Goal: Transaction & Acquisition: Purchase product/service

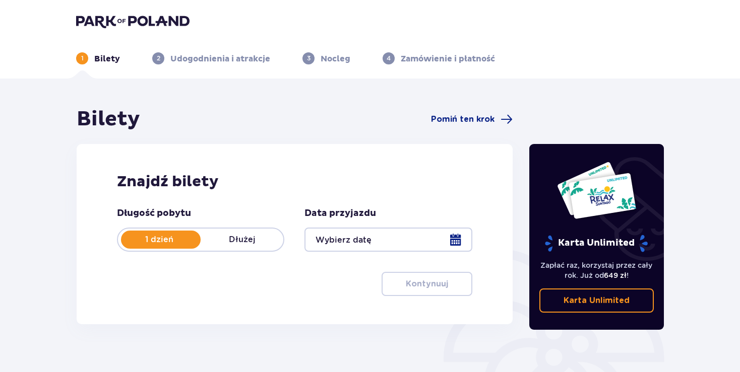
scroll to position [53, 0]
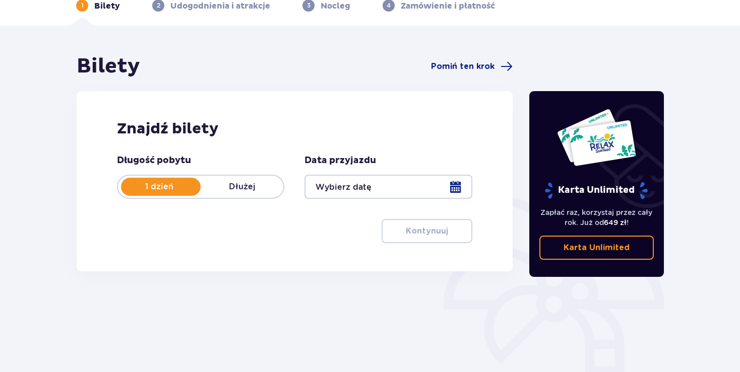
click at [353, 186] on div at bounding box center [387, 187] width 167 height 24
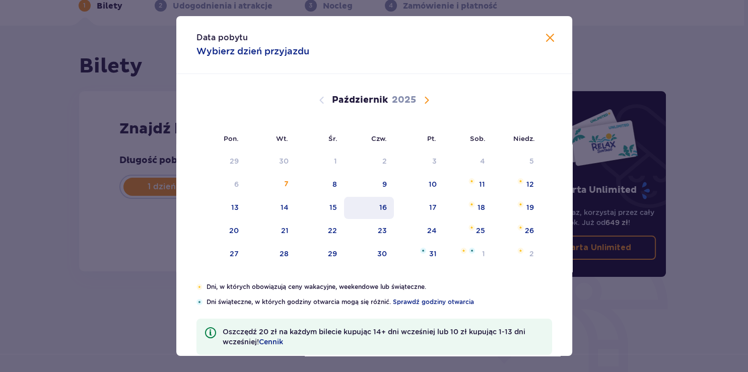
click at [380, 202] on div "16" at bounding box center [369, 208] width 50 height 22
click at [373, 209] on div "16" at bounding box center [369, 208] width 50 height 22
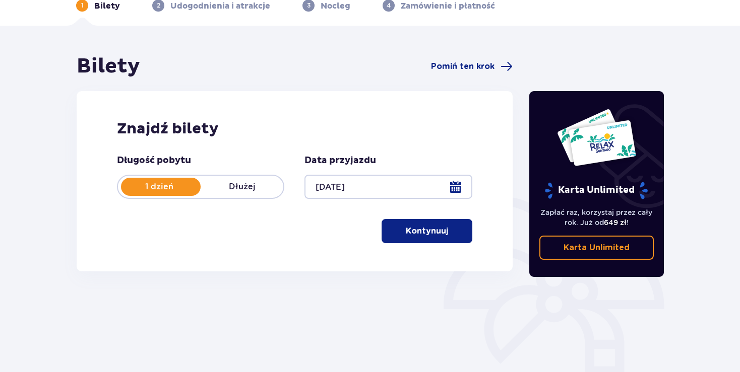
click at [339, 185] on div at bounding box center [387, 187] width 167 height 24
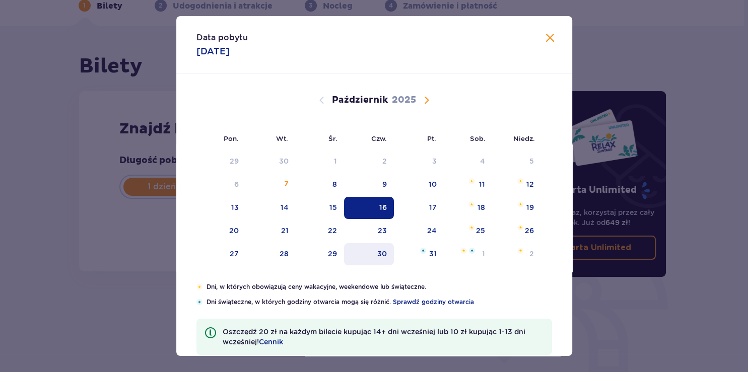
click at [383, 253] on div "30" at bounding box center [382, 254] width 10 height 10
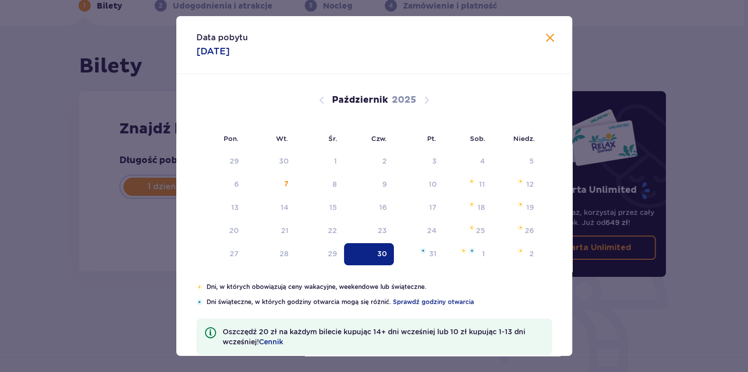
type input "[DATE]"
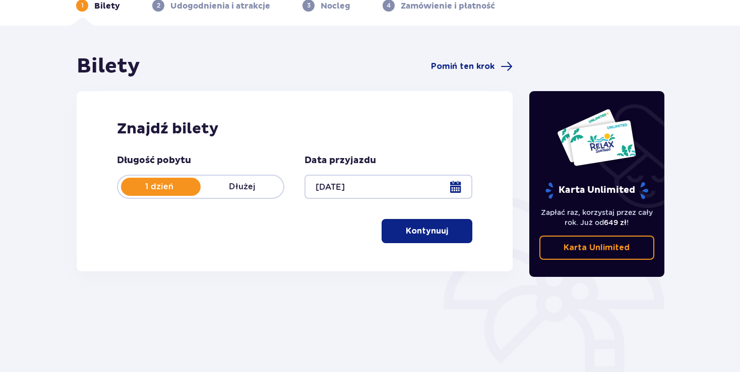
click at [66, 305] on div "Bilety Pomiń ten krok Znajdź bilety Długość pobytu 1 dzień Dłużej Data przyjazd…" at bounding box center [370, 243] width 740 height 435
click at [434, 232] on p "Kontynuuj" at bounding box center [427, 231] width 42 height 11
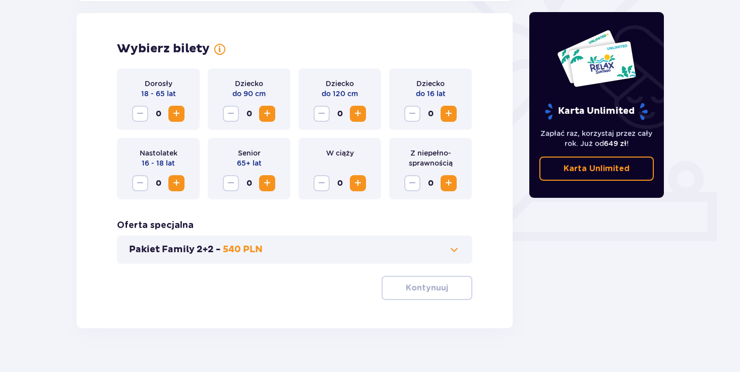
scroll to position [280, 0]
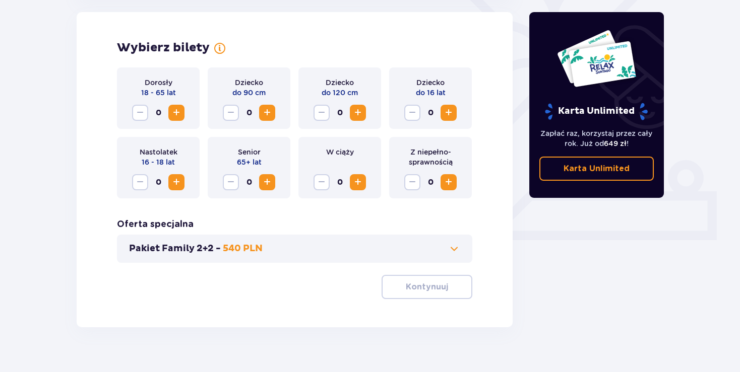
click at [174, 111] on span "Zwiększ" at bounding box center [176, 113] width 12 height 12
click at [176, 115] on span "Zwiększ" at bounding box center [176, 113] width 12 height 12
click at [358, 115] on span "Zwiększ" at bounding box center [358, 113] width 12 height 12
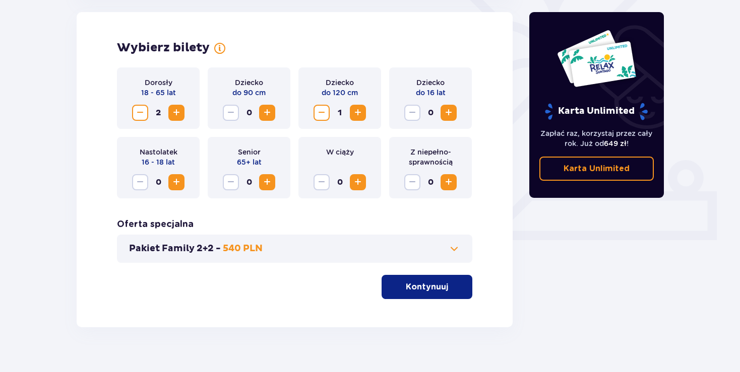
click at [419, 288] on p "Kontynuuj" at bounding box center [427, 287] width 42 height 11
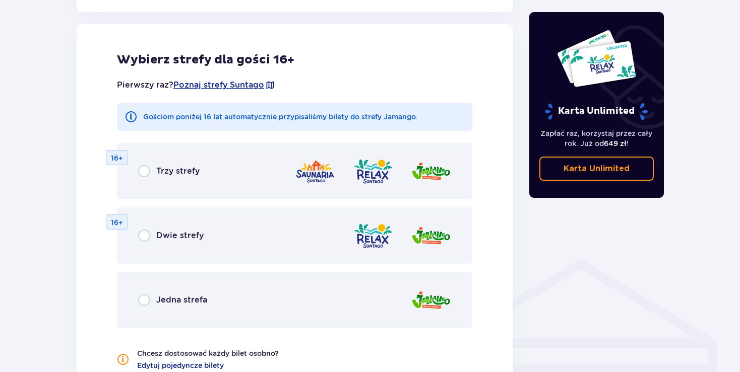
scroll to position [613, 0]
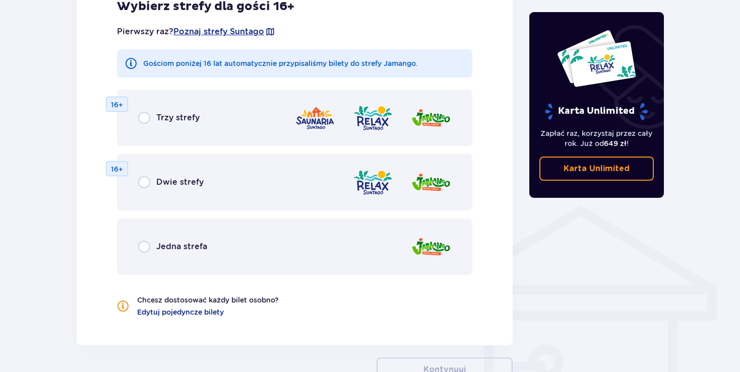
click at [141, 183] on input "radio" at bounding box center [144, 182] width 12 height 12
radio input "true"
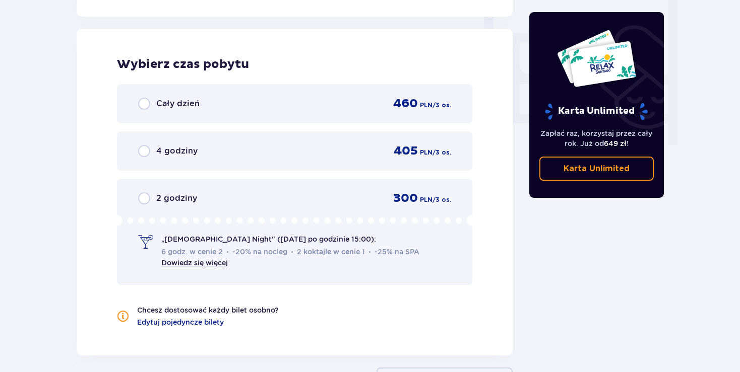
scroll to position [946, 0]
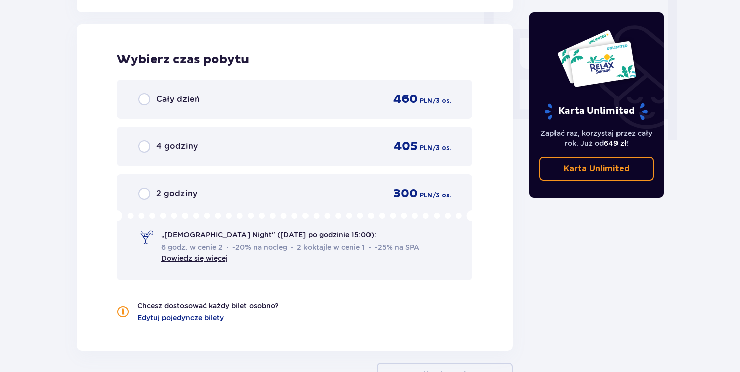
click at [172, 99] on span "Cały dzień" at bounding box center [177, 99] width 43 height 11
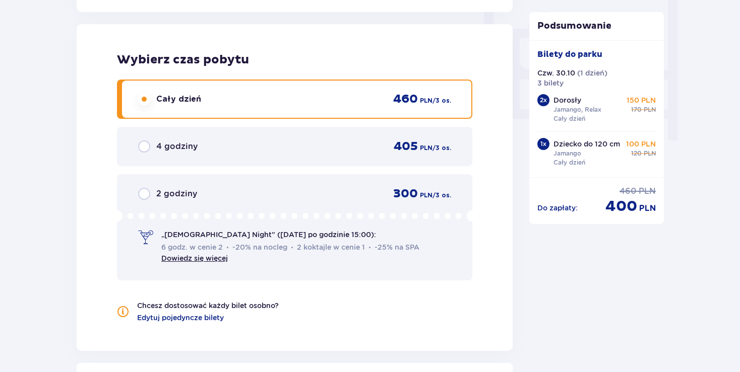
scroll to position [1069, 0]
